Goal: Task Accomplishment & Management: Complete application form

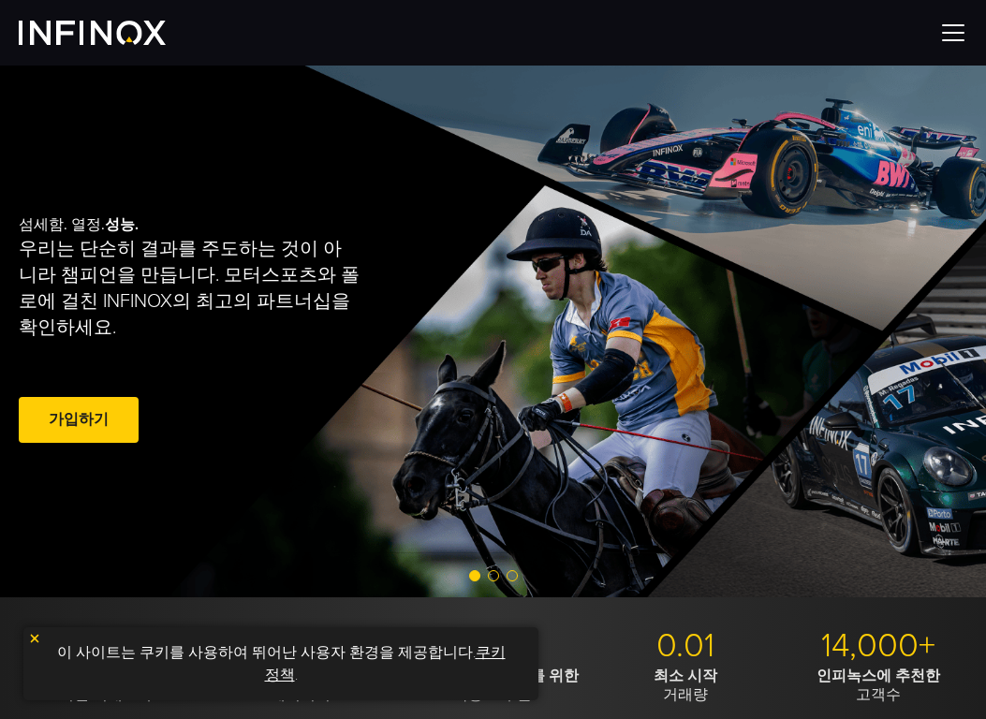
click at [73, 422] on link "가입하기" at bounding box center [79, 420] width 120 height 46
